Goal: Information Seeking & Learning: Learn about a topic

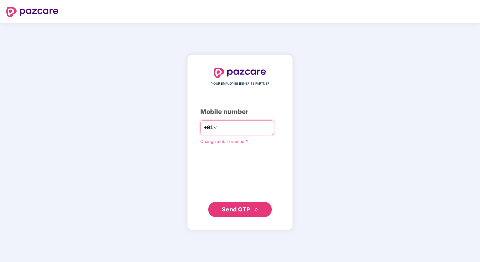
type input "**********"
click at [240, 207] on span "Send OTP" at bounding box center [236, 209] width 28 height 7
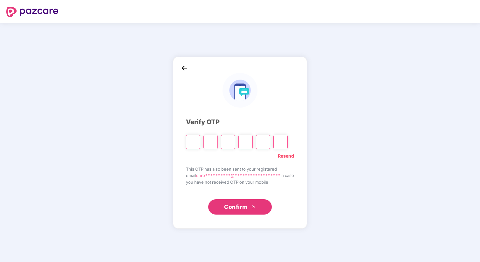
type input "*"
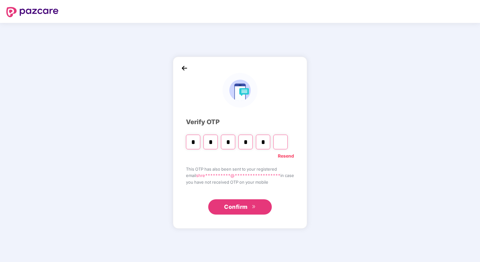
type input "*"
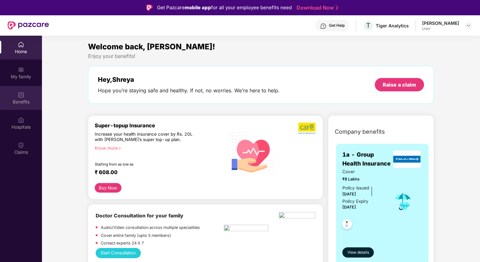
click at [23, 103] on div "Benefits" at bounding box center [21, 102] width 42 height 6
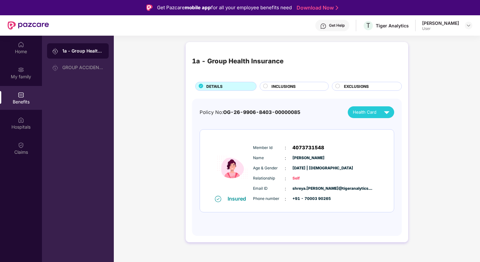
click at [280, 87] on span "INCLUSIONS" at bounding box center [284, 86] width 24 height 6
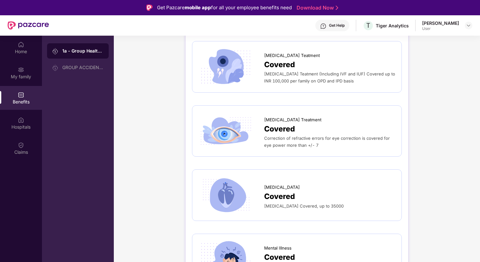
scroll to position [1645, 0]
click at [320, 134] on div "Correction of refractive errors for eye correction is covered for eye power mor…" at bounding box center [329, 141] width 131 height 14
click at [318, 138] on div "Correction of refractive errors for eye correction is covered for eye power mor…" at bounding box center [329, 141] width 131 height 14
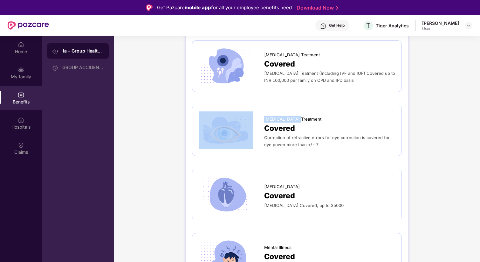
drag, startPoint x: 263, startPoint y: 112, endPoint x: 302, endPoint y: 109, distance: 39.0
click at [302, 111] on div "[MEDICAL_DATA] Treatment Covered Correction of refractive errors for eye correc…" at bounding box center [297, 130] width 197 height 38
copy div "[MEDICAL_DATA] Treatment"
click at [267, 135] on span "Correction of refractive errors for eye correction is covered for eye power mor…" at bounding box center [327, 141] width 126 height 12
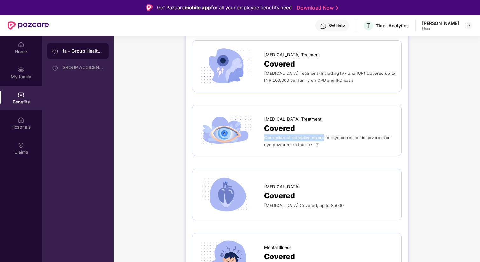
drag, startPoint x: 265, startPoint y: 132, endPoint x: 323, endPoint y: 133, distance: 58.2
click at [323, 135] on span "Correction of refractive errors for eye correction is covered for eye power mor…" at bounding box center [327, 141] width 126 height 12
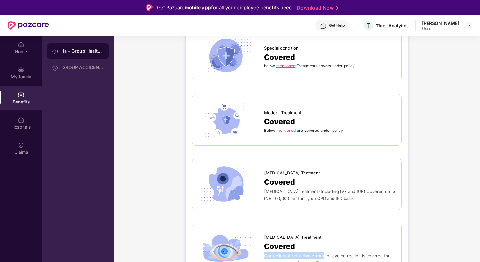
scroll to position [1524, 0]
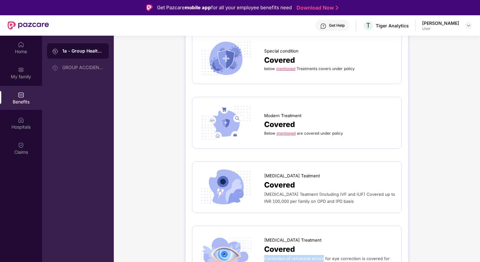
click at [293, 131] on link "mentioned" at bounding box center [286, 133] width 19 height 5
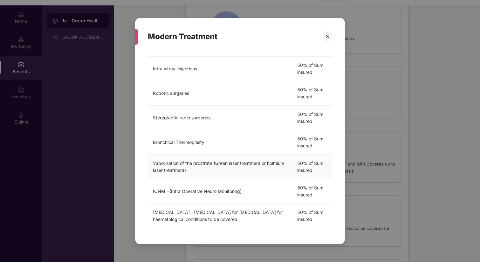
scroll to position [36, 0]
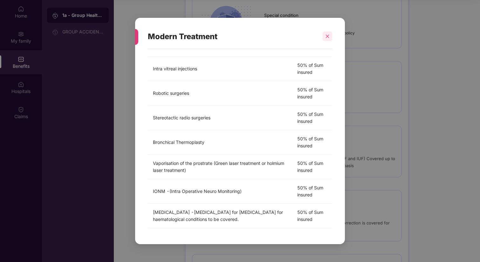
click at [325, 39] on div at bounding box center [328, 37] width 10 height 10
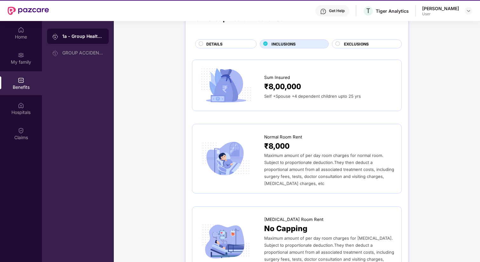
scroll to position [51, 0]
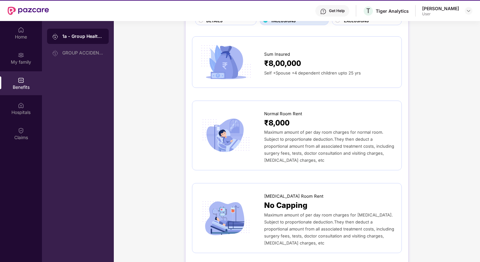
click at [328, 76] on div "Self +Spouse +4 dependent children upto 25 yrs" at bounding box center [329, 72] width 131 height 7
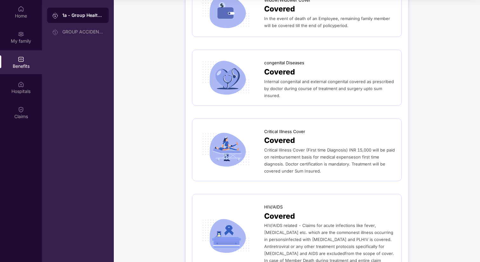
scroll to position [1140, 0]
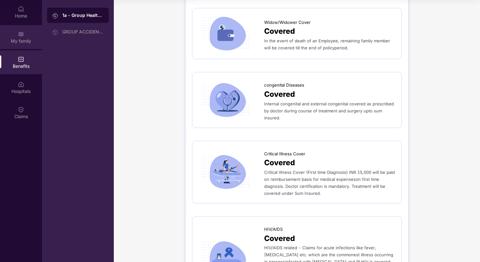
click at [30, 34] on div "My family" at bounding box center [21, 37] width 42 height 24
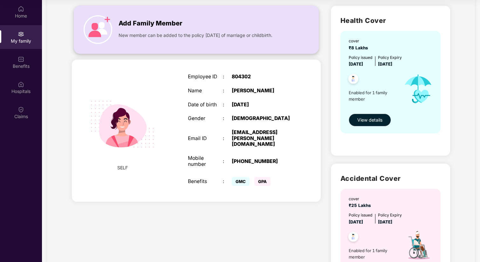
scroll to position [52, 0]
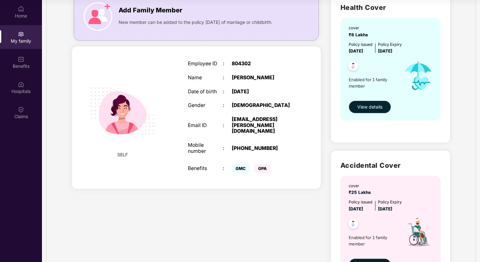
click at [353, 79] on span "Enabled for 1 family member" at bounding box center [374, 82] width 50 height 13
click at [361, 106] on span "View details" at bounding box center [370, 106] width 25 height 7
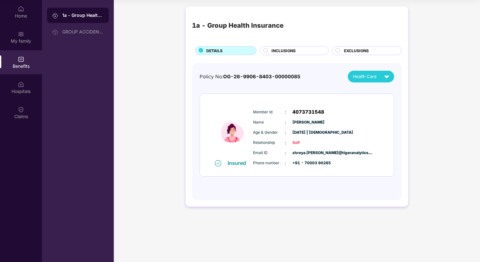
click at [341, 50] on div "EXCLUSIONS" at bounding box center [370, 51] width 58 height 7
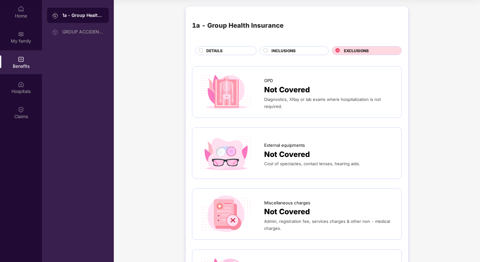
click at [270, 51] on div "INCLUSIONS" at bounding box center [297, 51] width 57 height 7
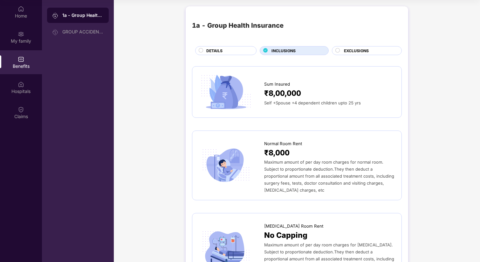
click at [235, 48] on div "DETAILS" at bounding box center [228, 51] width 50 height 7
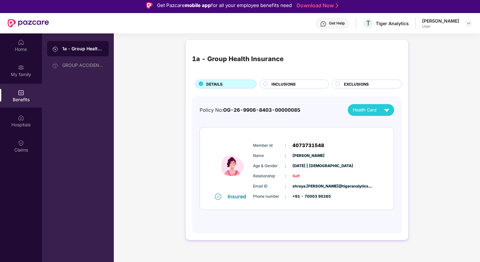
scroll to position [0, 0]
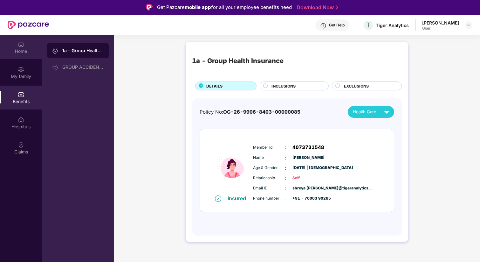
click at [18, 53] on div "Home" at bounding box center [21, 51] width 42 height 6
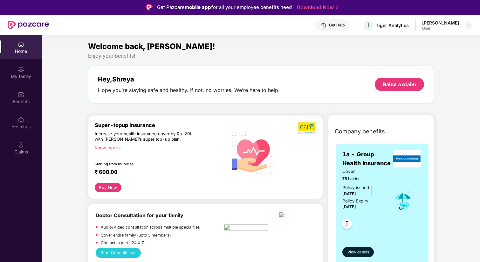
click at [326, 24] on img at bounding box center [323, 26] width 6 height 6
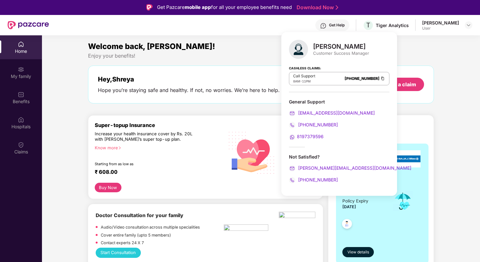
click at [239, 47] on div "Welcome back, [PERSON_NAME]!" at bounding box center [261, 46] width 346 height 12
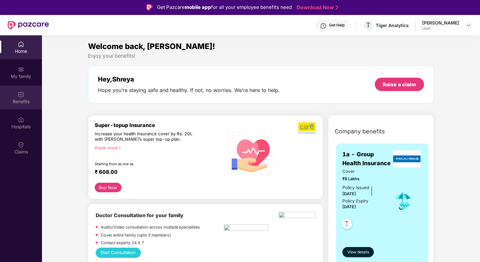
click at [23, 96] on img at bounding box center [21, 94] width 6 height 6
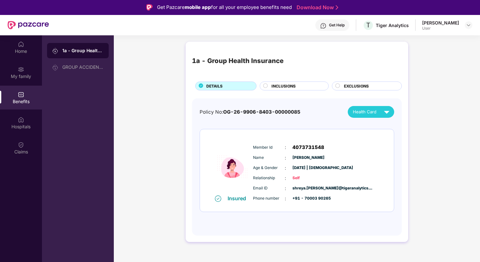
click at [279, 81] on div "1a - Group Health Insurance DETAILS INCLUSIONS EXCLUSIONS" at bounding box center [297, 69] width 210 height 42
click at [279, 87] on span "INCLUSIONS" at bounding box center [284, 86] width 24 height 6
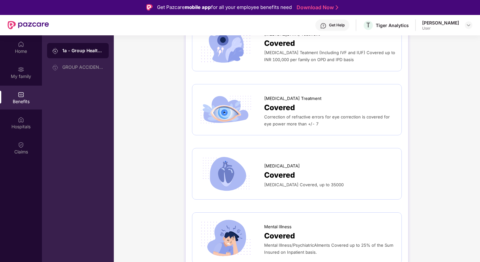
scroll to position [1666, 0]
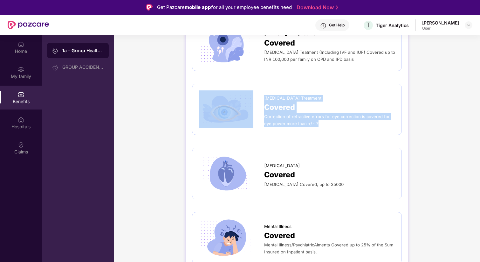
drag, startPoint x: 195, startPoint y: 82, endPoint x: 303, endPoint y: 121, distance: 114.8
click at [300, 122] on div "[MEDICAL_DATA] Treatment Covered Correction of refractive errors for eye correc…" at bounding box center [297, 110] width 210 height 52
click at [315, 122] on div "[MEDICAL_DATA] Treatment Covered Correction of refractive errors for eye correc…" at bounding box center [297, 110] width 210 height 52
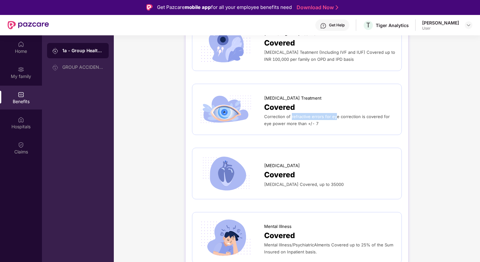
drag, startPoint x: 291, startPoint y: 111, endPoint x: 336, endPoint y: 108, distance: 44.7
click at [336, 114] on span "Correction of refractive errors for eye correction is covered for eye power mor…" at bounding box center [327, 120] width 126 height 12
click at [293, 115] on span "Correction of refractive errors for eye correction is covered for eye power mor…" at bounding box center [327, 120] width 126 height 12
drag, startPoint x: 265, startPoint y: 109, endPoint x: 337, endPoint y: 110, distance: 71.9
click at [337, 114] on span "Correction of refractive errors for eye correction is covered for eye power mor…" at bounding box center [327, 120] width 126 height 12
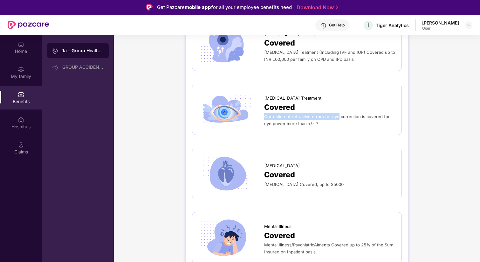
copy span "Correction of refractive errors for eye"
click at [333, 114] on span "Correction of refractive errors for eye correction is covered for eye power mor…" at bounding box center [327, 120] width 126 height 12
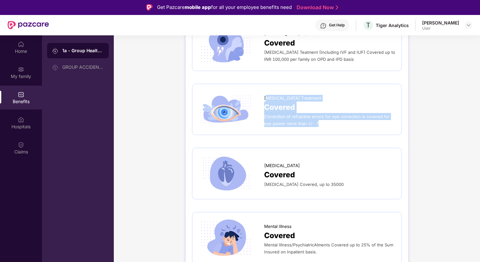
drag, startPoint x: 333, startPoint y: 115, endPoint x: 266, endPoint y: 94, distance: 69.6
click at [266, 94] on div "[MEDICAL_DATA] Treatment Covered Correction of refractive errors for eye correc…" at bounding box center [329, 109] width 131 height 35
click at [266, 95] on span "[MEDICAL_DATA] Treatment" at bounding box center [292, 98] width 57 height 7
drag, startPoint x: 264, startPoint y: 91, endPoint x: 311, endPoint y: 121, distance: 55.3
click at [311, 121] on div "[MEDICAL_DATA] Treatment Covered Correction of refractive errors for eye correc…" at bounding box center [297, 109] width 197 height 38
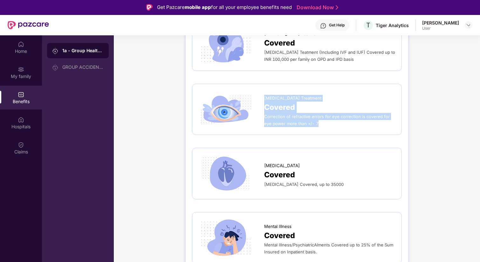
click at [311, 121] on div "[MEDICAL_DATA] Treatment Covered Correction of refractive errors for eye correc…" at bounding box center [297, 109] width 197 height 38
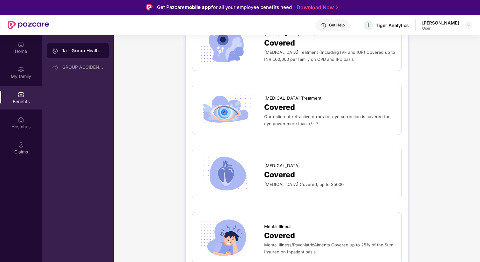
click at [334, 24] on div "Get Help" at bounding box center [337, 25] width 16 height 5
